Goal: Information Seeking & Learning: Find specific fact

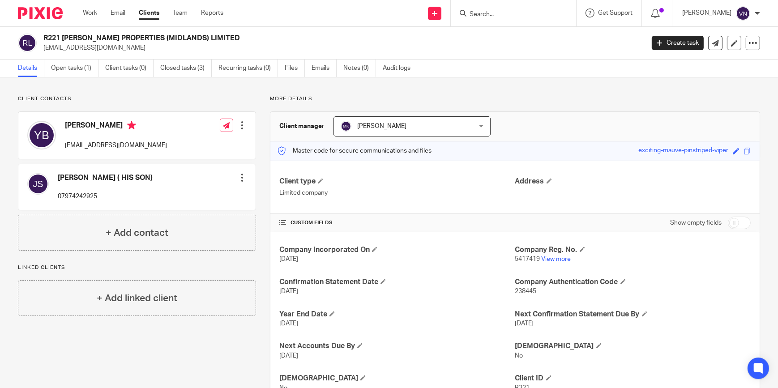
click at [525, 13] on input "Search" at bounding box center [509, 15] width 81 height 8
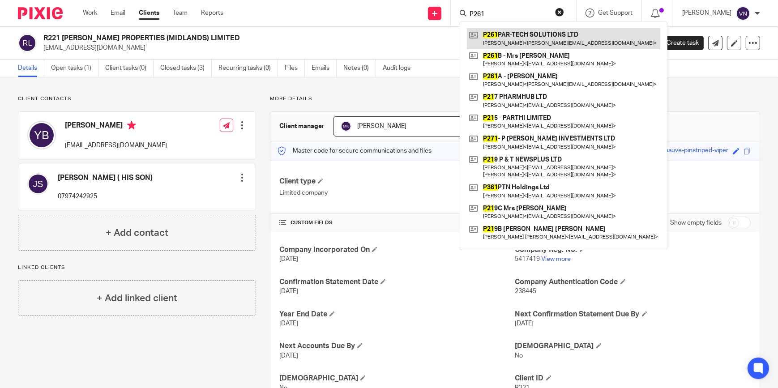
type input "P261"
click at [545, 36] on link at bounding box center [563, 38] width 193 height 21
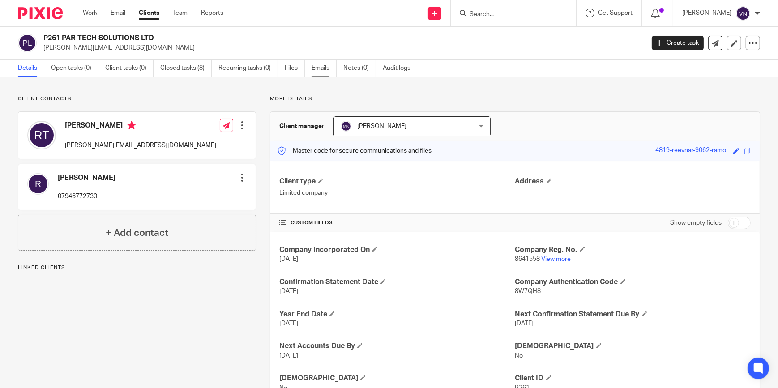
click at [316, 66] on link "Emails" at bounding box center [324, 68] width 25 height 17
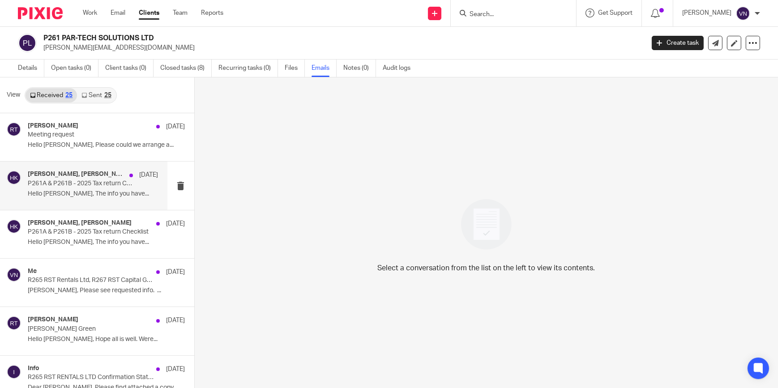
click at [78, 201] on div "[PERSON_NAME], [PERSON_NAME] [DATE] P261A & P261B - 2025 Tax return Checklist H…" at bounding box center [83, 186] width 167 height 48
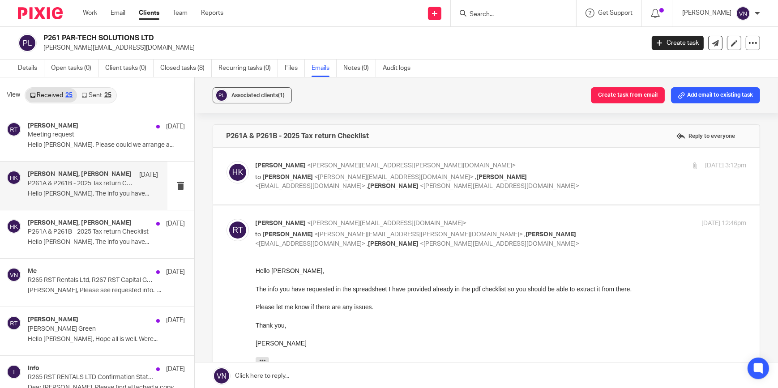
click at [316, 221] on span "<[PERSON_NAME][EMAIL_ADDRESS][DOMAIN_NAME]>" at bounding box center [387, 223] width 159 height 6
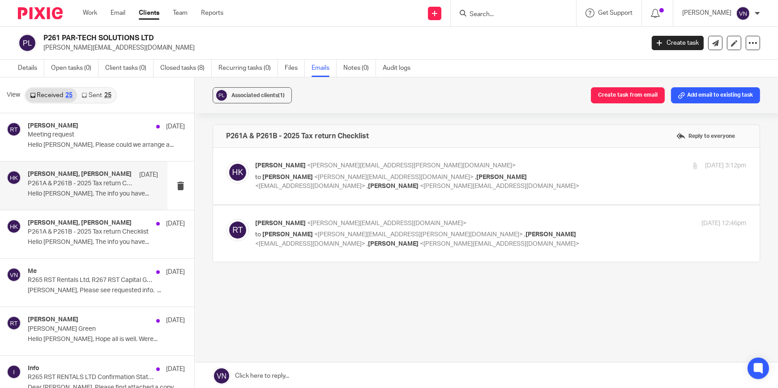
scroll to position [1, 0]
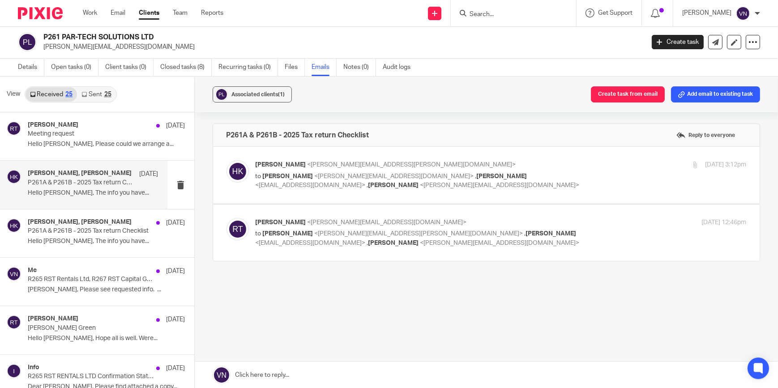
click at [338, 221] on span "<[PERSON_NAME][EMAIL_ADDRESS][DOMAIN_NAME]>" at bounding box center [387, 222] width 159 height 6
checkbox input "true"
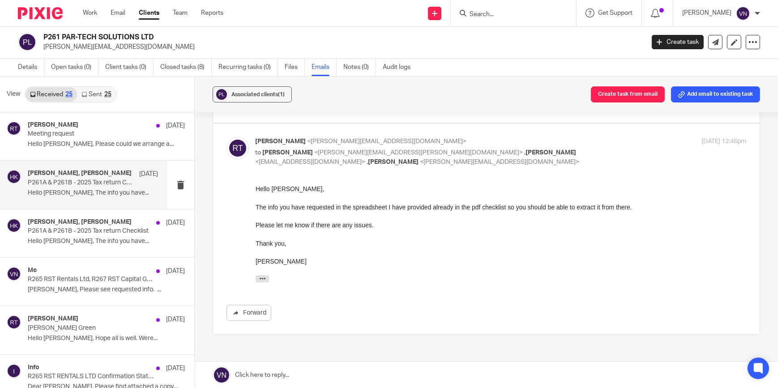
scroll to position [0, 0]
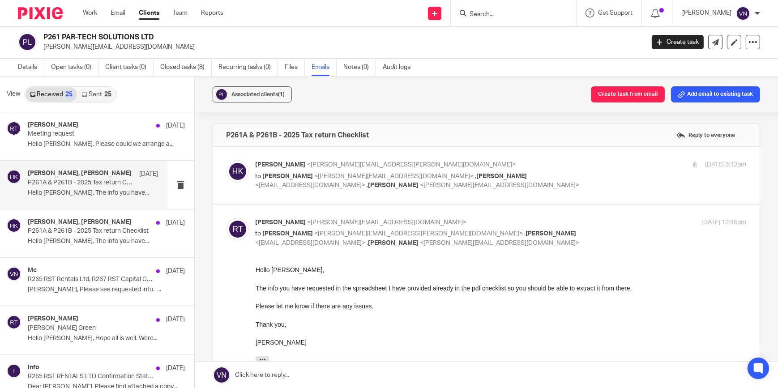
click at [354, 162] on span "<[PERSON_NAME][EMAIL_ADDRESS][PERSON_NAME][DOMAIN_NAME]>" at bounding box center [412, 165] width 209 height 6
checkbox input "true"
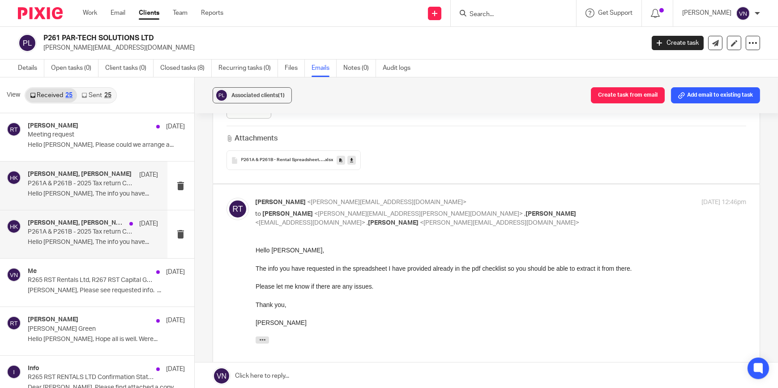
click at [82, 235] on p "P261A & P261B - 2025 Tax return Checklist" at bounding box center [80, 232] width 104 height 8
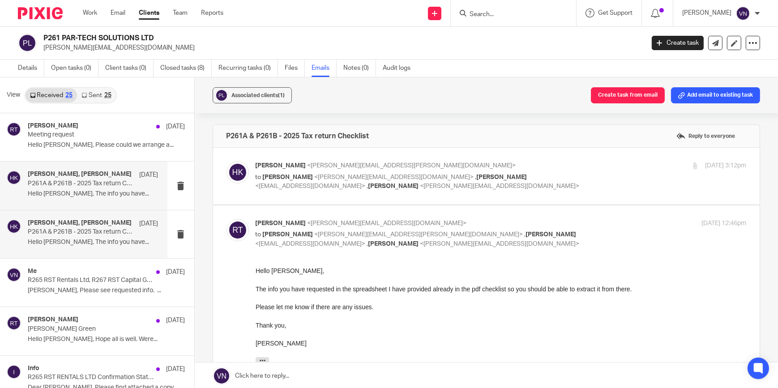
click at [81, 187] on p "P261A & P261B - 2025 Tax return Checklist" at bounding box center [80, 184] width 104 height 8
click at [532, 11] on input "Search" at bounding box center [509, 15] width 81 height 8
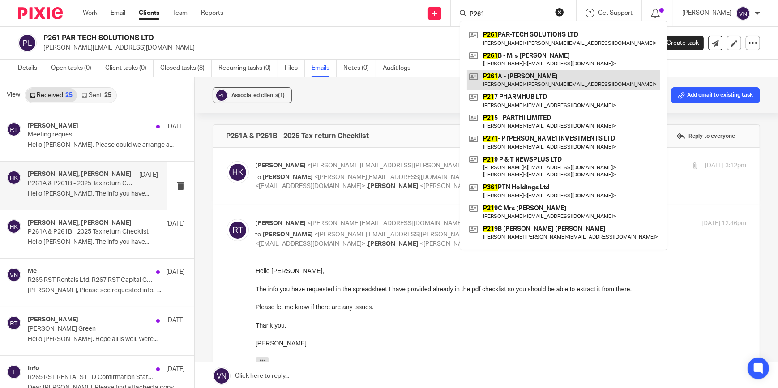
type input "P261"
click at [551, 81] on link at bounding box center [563, 80] width 193 height 21
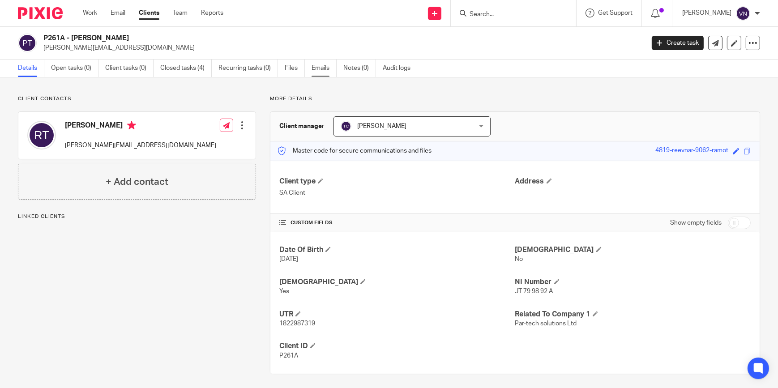
click at [318, 69] on link "Emails" at bounding box center [324, 68] width 25 height 17
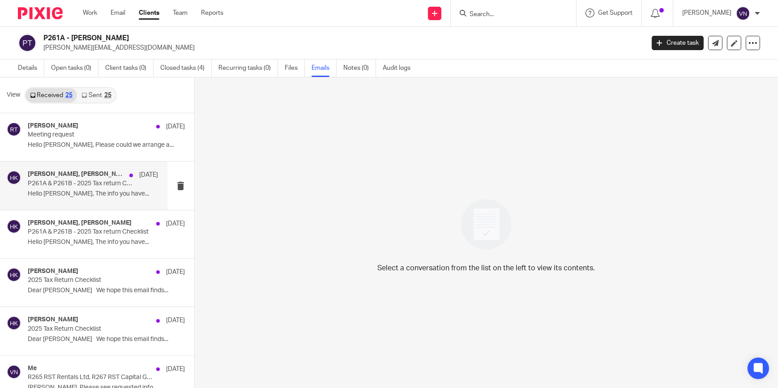
click at [75, 196] on p "Hello [PERSON_NAME], The info you have..." at bounding box center [93, 194] width 131 height 8
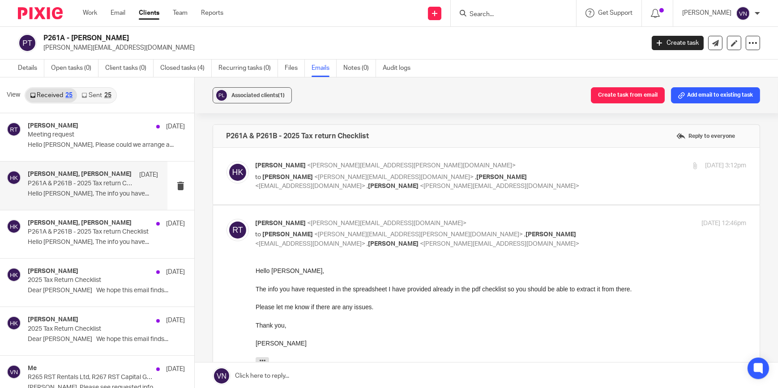
scroll to position [40, 0]
